Goal: Task Accomplishment & Management: Use online tool/utility

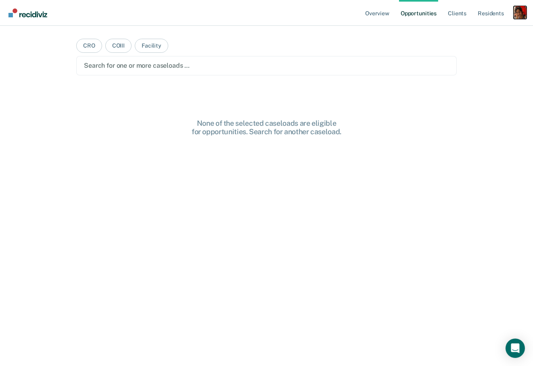
click at [515, 12] on div "Profile dropdown button" at bounding box center [520, 12] width 13 height 13
click at [464, 29] on link "Profile" at bounding box center [487, 32] width 65 height 7
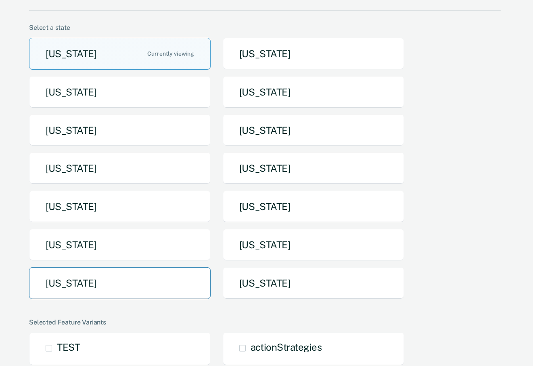
scroll to position [53, 0]
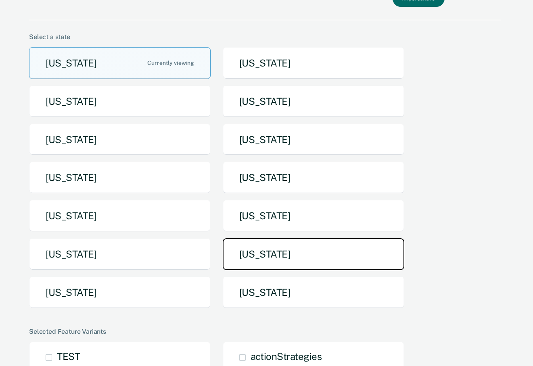
click at [272, 250] on button "[US_STATE]" at bounding box center [314, 254] width 182 height 32
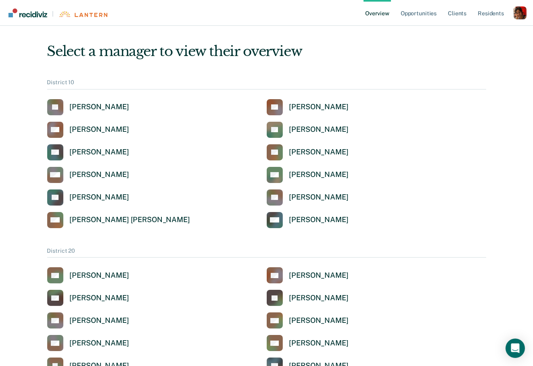
scroll to position [6, 0]
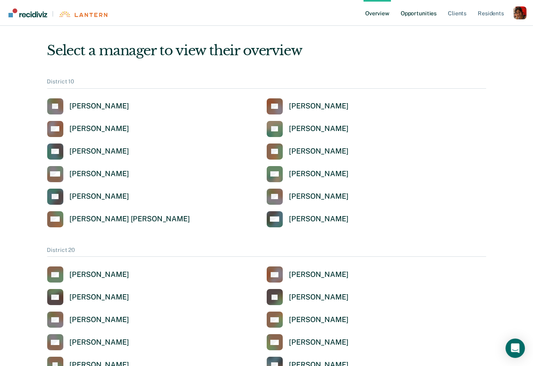
click at [413, 13] on link "Opportunities" at bounding box center [418, 13] width 39 height 26
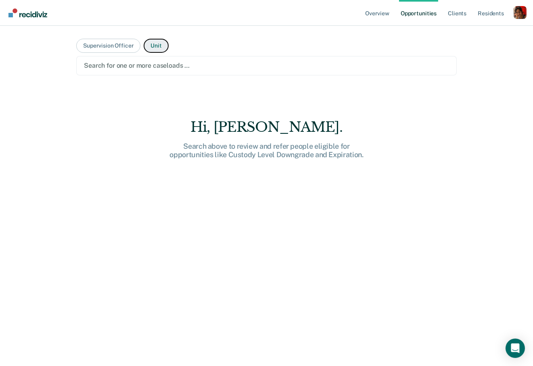
click at [151, 48] on button "Unit" at bounding box center [156, 46] width 25 height 14
click at [143, 63] on div at bounding box center [266, 65] width 365 height 9
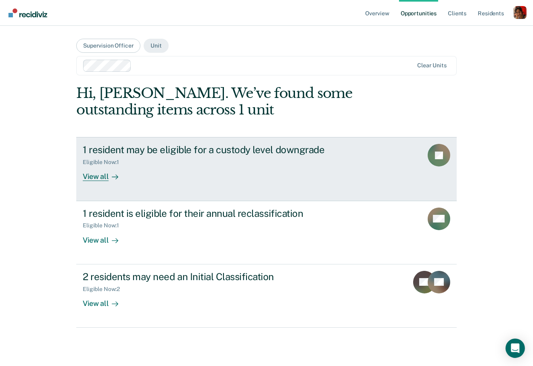
click at [91, 179] on div "View all" at bounding box center [105, 174] width 45 height 16
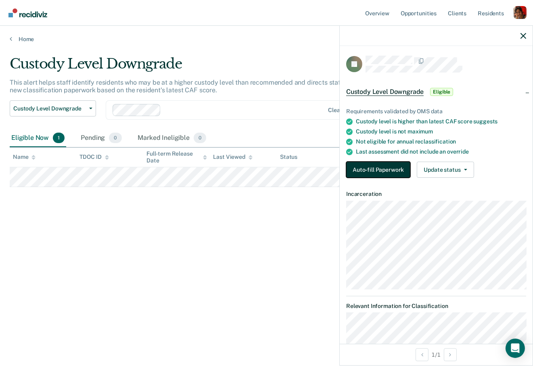
click at [374, 174] on button "Auto-fill Paperwork" at bounding box center [378, 170] width 64 height 16
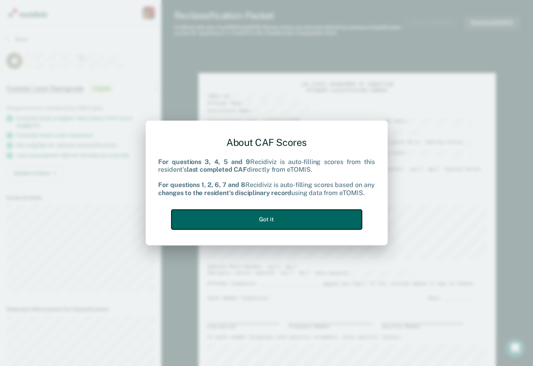
click at [224, 222] on button "Got it" at bounding box center [266, 220] width 190 height 20
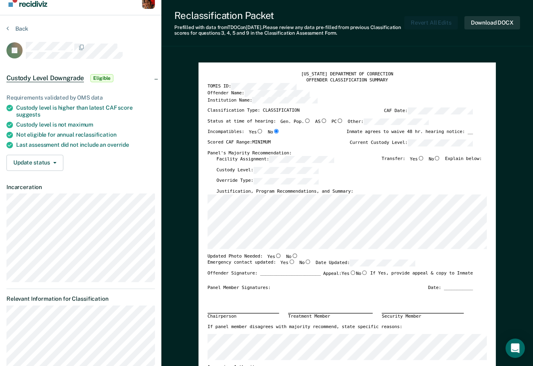
scroll to position [10, 0]
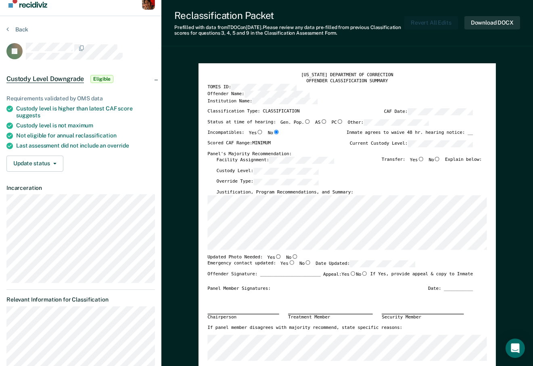
click at [223, 147] on div "Scored CAF Range: MINIMUM Current Custody Level:" at bounding box center [340, 145] width 266 height 11
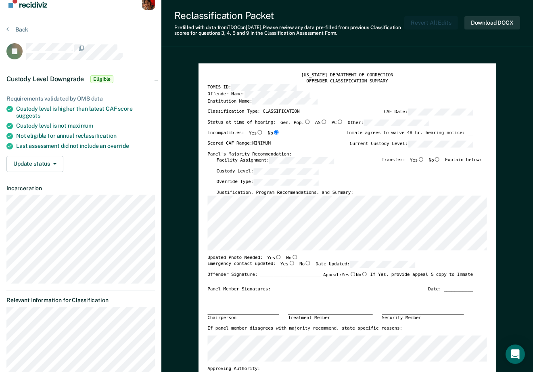
type textarea "x"
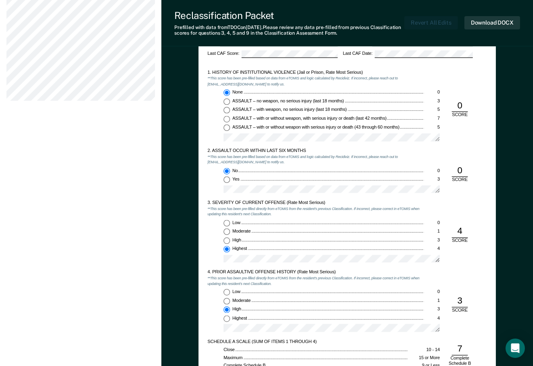
scroll to position [0, 0]
